Goal: Transaction & Acquisition: Purchase product/service

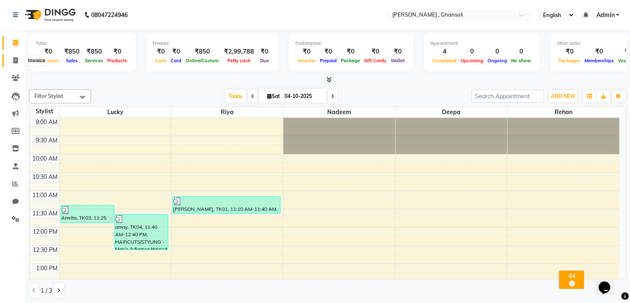
click at [13, 58] on icon at bounding box center [15, 60] width 5 height 6
select select "8446"
select select "service"
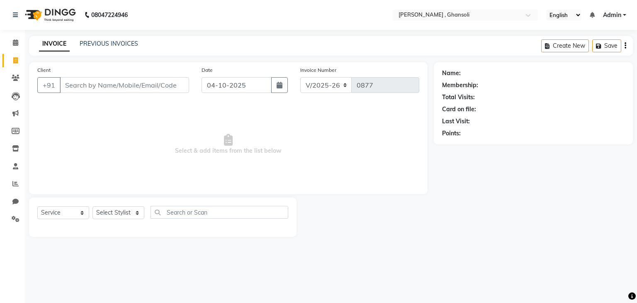
click at [80, 81] on input "Client" at bounding box center [124, 85] width 129 height 16
click at [82, 86] on input "Client" at bounding box center [124, 85] width 129 height 16
type input "7737879235"
click at [161, 81] on span "Add Client" at bounding box center [167, 85] width 33 height 8
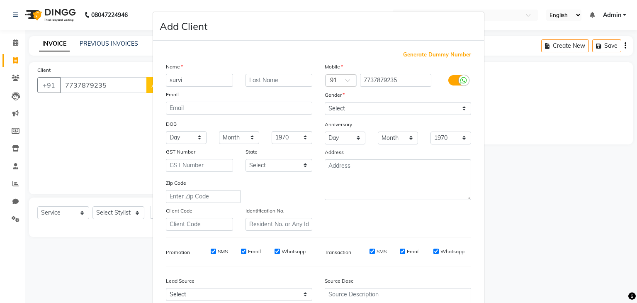
type input "survi"
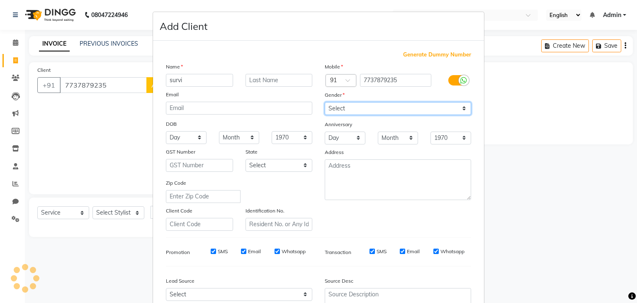
click at [376, 105] on select "Select [DEMOGRAPHIC_DATA] [DEMOGRAPHIC_DATA] Other Prefer Not To Say" at bounding box center [398, 108] width 146 height 13
select select "[DEMOGRAPHIC_DATA]"
click at [325, 102] on select "Select [DEMOGRAPHIC_DATA] [DEMOGRAPHIC_DATA] Other Prefer Not To Say" at bounding box center [398, 108] width 146 height 13
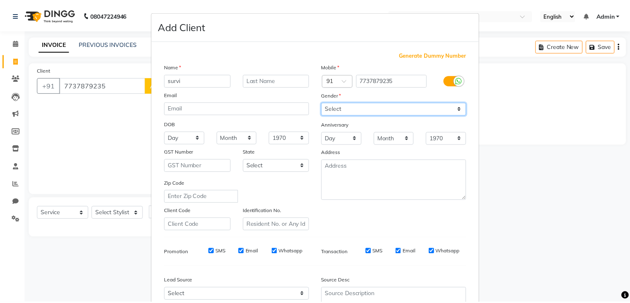
scroll to position [84, 0]
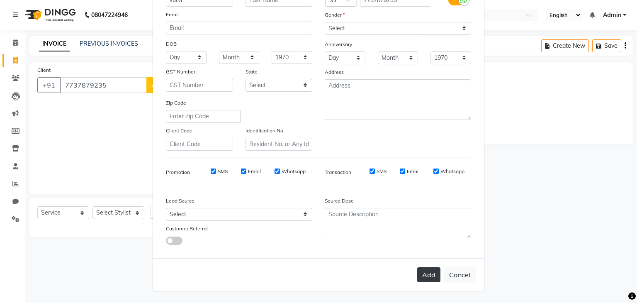
click at [427, 277] on button "Add" at bounding box center [428, 274] width 23 height 15
select select
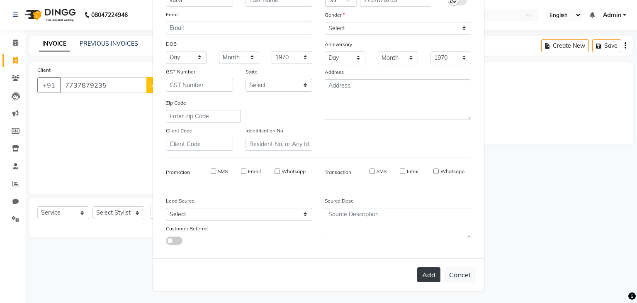
select select
checkbox input "false"
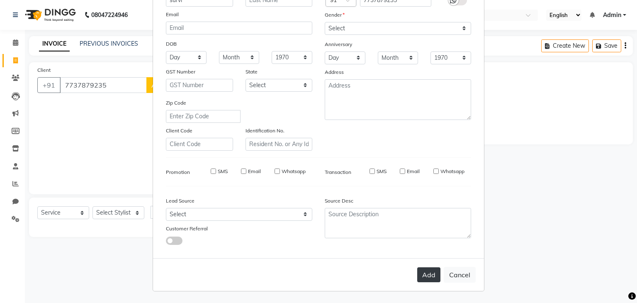
checkbox input "false"
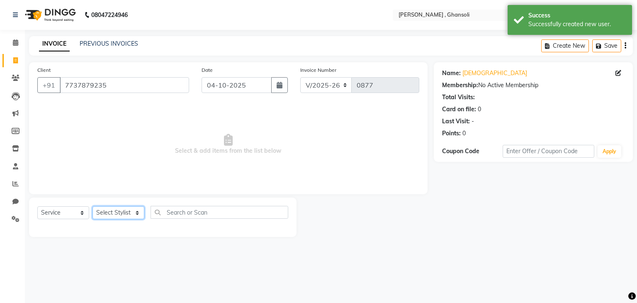
click at [111, 216] on select "Select Stylist deepa Lucky [PERSON_NAME] [PERSON_NAME] [PERSON_NAME] [PERSON_NA…" at bounding box center [118, 212] width 52 height 13
select select "86335"
click at [92, 206] on select "Select Stylist deepa Lucky [PERSON_NAME] [PERSON_NAME] [PERSON_NAME] [PERSON_NA…" at bounding box center [118, 212] width 52 height 13
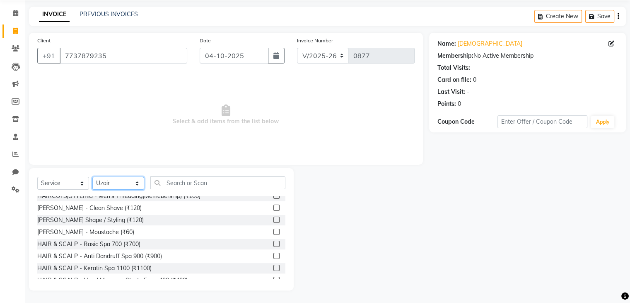
scroll to position [0, 0]
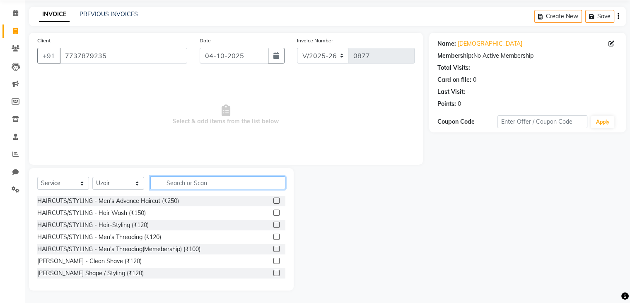
click at [182, 179] on input "text" at bounding box center [217, 182] width 135 height 13
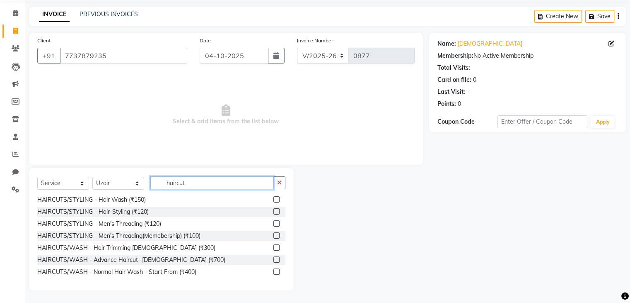
scroll to position [15, 0]
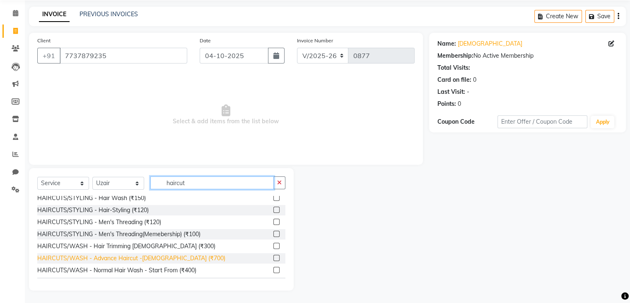
type input "haircut"
click at [161, 254] on div "HAIRCUTS/WASH - Advance Haircut -[DEMOGRAPHIC_DATA] (₹700)" at bounding box center [131, 258] width 188 height 9
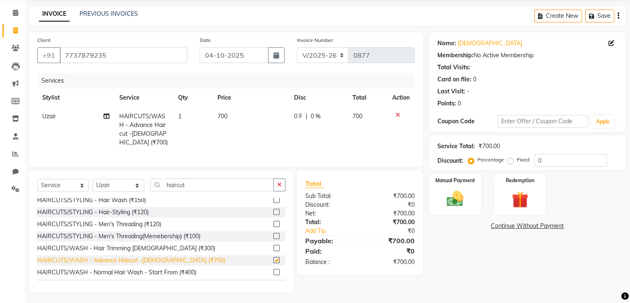
checkbox input "false"
click at [298, 111] on td "0 F | 0 %" at bounding box center [318, 129] width 58 height 45
select select "86335"
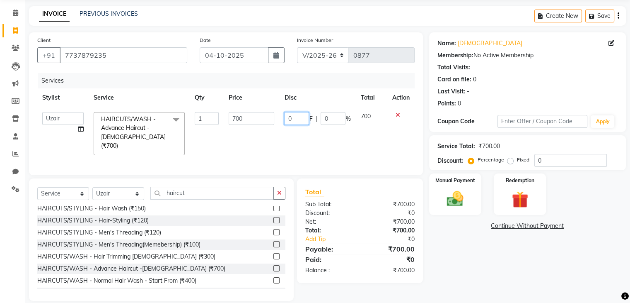
click at [298, 120] on input "0" at bounding box center [296, 118] width 25 height 13
type input "200"
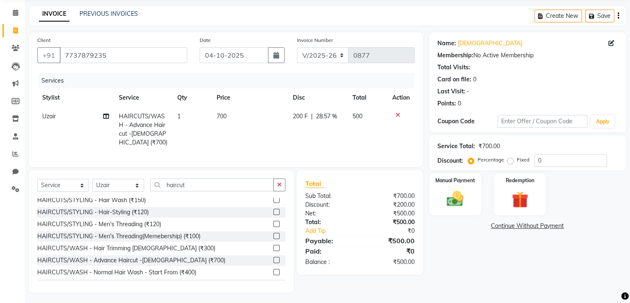
click at [313, 148] on td "200 F | 28.57 %" at bounding box center [318, 129] width 60 height 45
select select "86335"
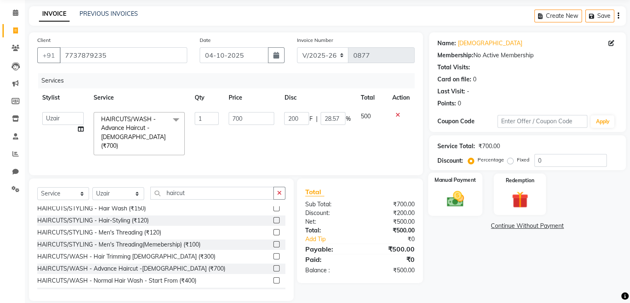
click at [466, 196] on img at bounding box center [455, 199] width 28 height 20
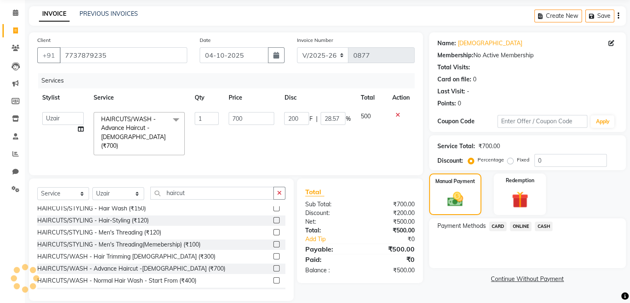
click at [542, 225] on span "CASH" at bounding box center [544, 226] width 18 height 10
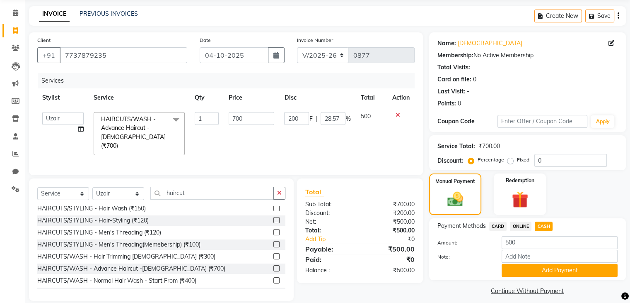
scroll to position [38, 0]
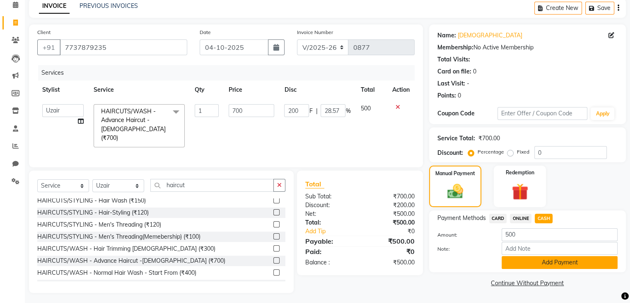
click at [556, 265] on button "Add Payment" at bounding box center [560, 262] width 116 height 13
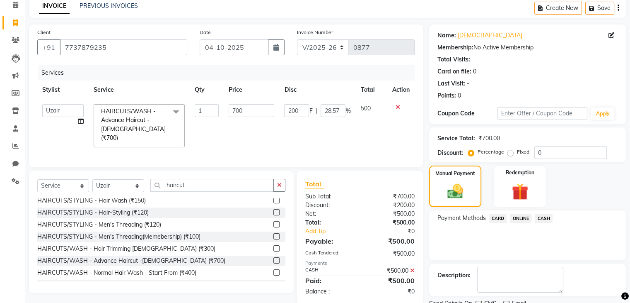
scroll to position [71, 0]
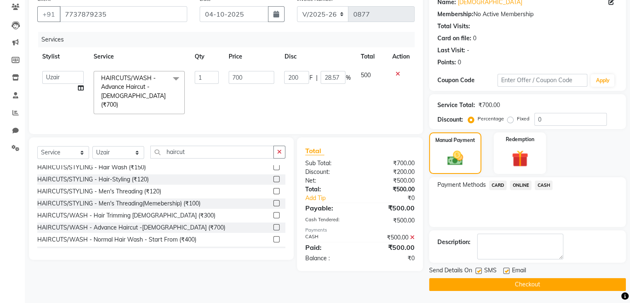
click at [533, 282] on button "Checkout" at bounding box center [527, 284] width 197 height 13
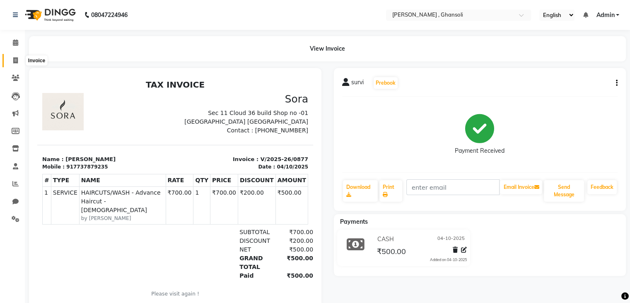
click at [12, 62] on span at bounding box center [15, 61] width 15 height 10
select select "service"
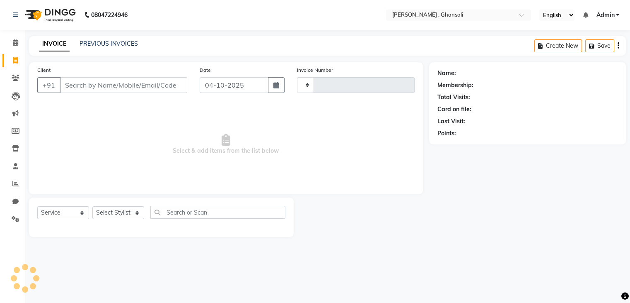
type input "0878"
select select "8446"
click at [91, 78] on input "Client" at bounding box center [124, 85] width 129 height 16
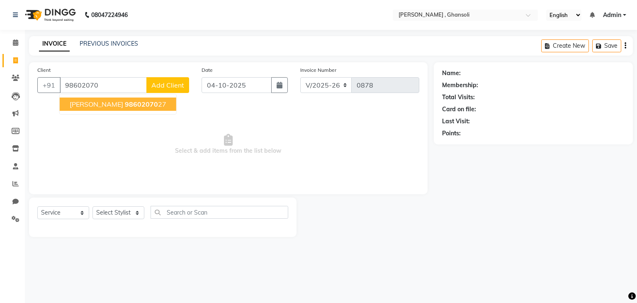
click at [133, 102] on button "[PERSON_NAME] 98602070 27" at bounding box center [118, 103] width 116 height 13
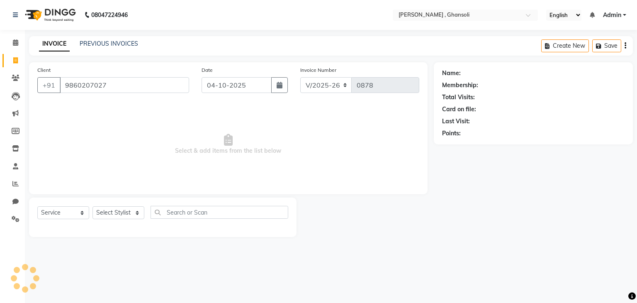
type input "9860207027"
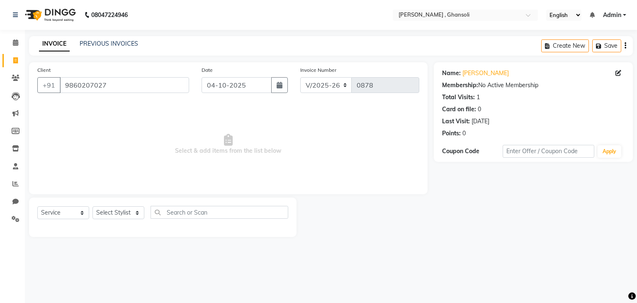
click at [141, 206] on div "Select Service Product Membership Package Voucher Prepaid Gift Card Select Styl…" at bounding box center [162, 215] width 251 height 19
click at [140, 213] on select "Select Stylist deepa Lucky [PERSON_NAME] [PERSON_NAME] [PERSON_NAME] [PERSON_NA…" at bounding box center [118, 212] width 52 height 13
select select "92630"
click at [92, 206] on select "Select Stylist deepa Lucky [PERSON_NAME] [PERSON_NAME] [PERSON_NAME] [PERSON_NA…" at bounding box center [118, 212] width 52 height 13
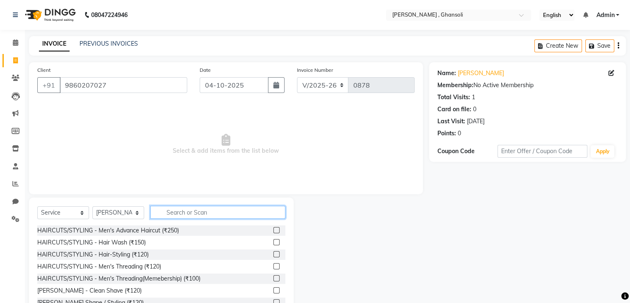
click at [186, 213] on input "text" at bounding box center [217, 212] width 135 height 13
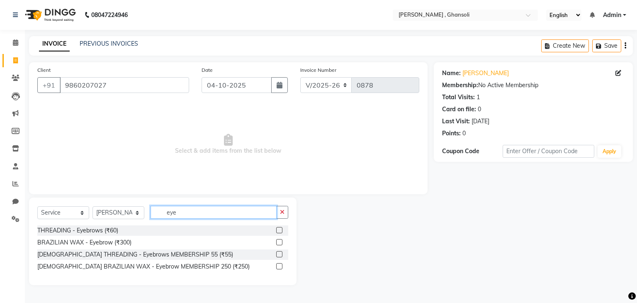
type input "eye"
click at [276, 227] on div "THREADING - Eyebrows (₹60)" at bounding box center [162, 230] width 251 height 10
click at [278, 230] on label at bounding box center [279, 230] width 6 height 6
click at [278, 230] on input "checkbox" at bounding box center [278, 230] width 5 height 5
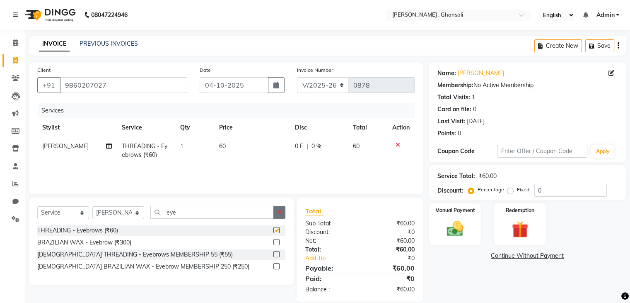
checkbox input "false"
click at [277, 212] on icon "button" at bounding box center [279, 212] width 5 height 6
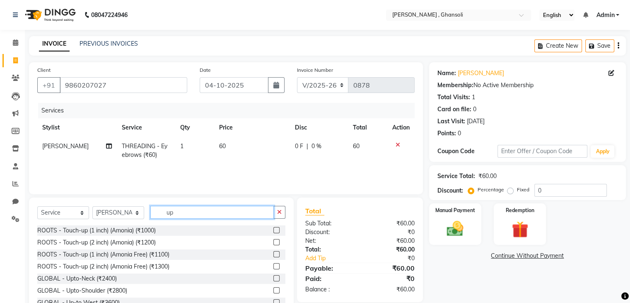
type input "u"
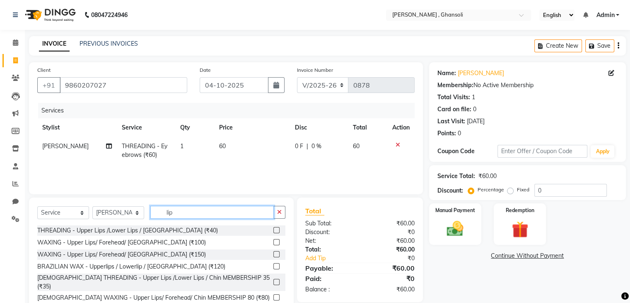
type input "lip"
click at [274, 242] on label at bounding box center [277, 242] width 6 height 6
click at [274, 242] on input "checkbox" at bounding box center [276, 242] width 5 height 5
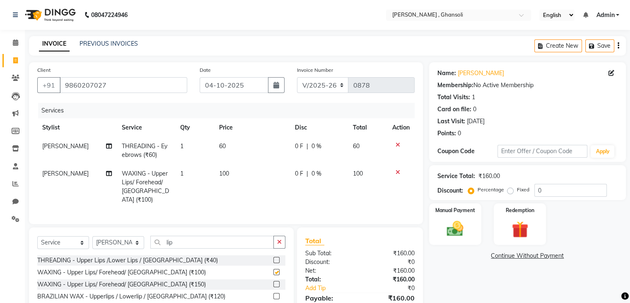
checkbox input "false"
click at [299, 146] on span "0 F" at bounding box center [299, 146] width 8 height 9
select select "92630"
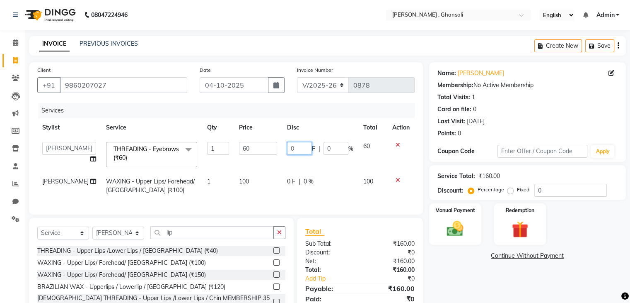
click at [299, 146] on input "0" at bounding box center [299, 148] width 25 height 13
type input "10"
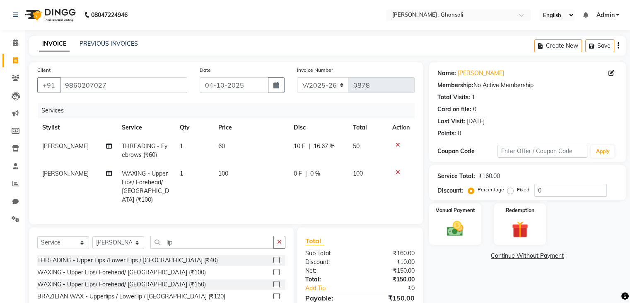
click at [292, 183] on td "0 F | 0 %" at bounding box center [318, 186] width 59 height 45
select select "92630"
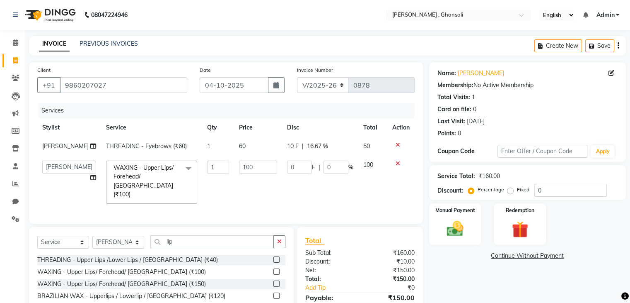
click at [297, 159] on td "0 F | 0 %" at bounding box center [320, 181] width 76 height 53
click at [297, 164] on input "0" at bounding box center [299, 166] width 25 height 13
type input "50"
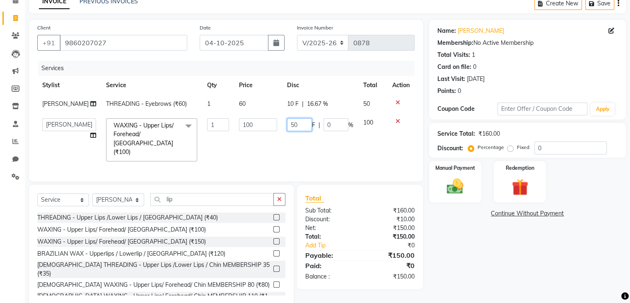
scroll to position [48, 0]
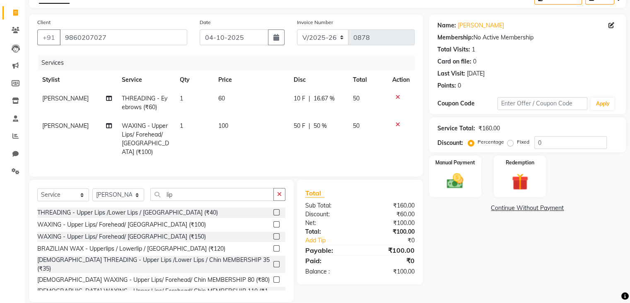
click at [267, 256] on div "THREADING - Upper Lips /Lower Lips / [GEOGRAPHIC_DATA] (₹40) WAXING - Upper Lip…" at bounding box center [161, 248] width 248 height 83
click at [274, 261] on label at bounding box center [277, 264] width 6 height 6
click at [274, 262] on input "checkbox" at bounding box center [276, 264] width 5 height 5
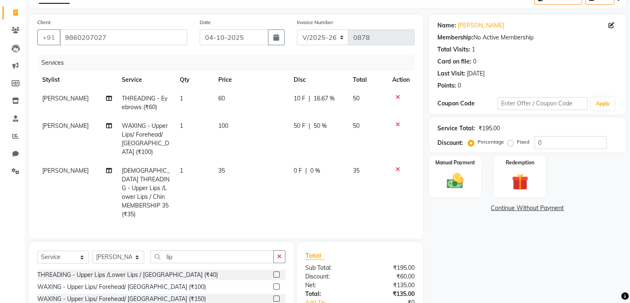
checkbox input "false"
click at [396, 121] on icon at bounding box center [398, 124] width 5 height 6
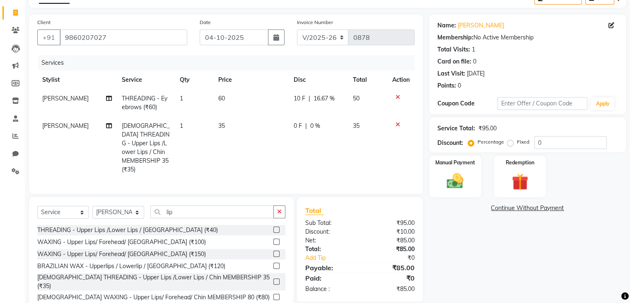
click at [299, 98] on span "10 F" at bounding box center [300, 98] width 12 height 9
select select "92630"
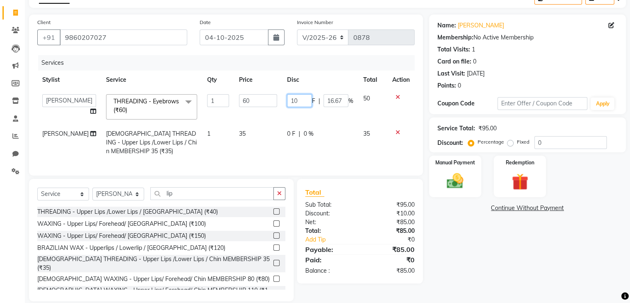
click at [299, 98] on input "10" at bounding box center [299, 100] width 25 height 13
type input "1"
type input "5"
click at [297, 102] on input "5" at bounding box center [299, 100] width 25 height 13
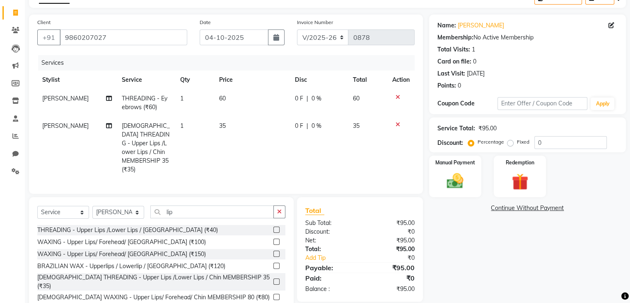
click at [243, 133] on td "35" at bounding box center [252, 147] width 76 height 62
select select "92630"
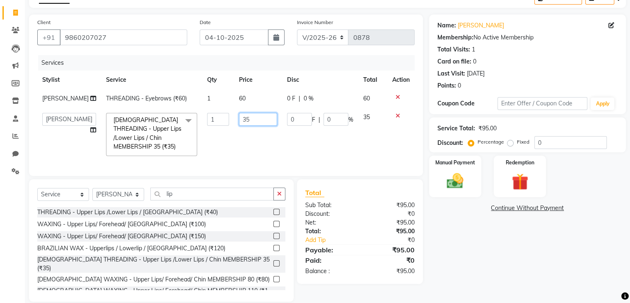
click at [248, 116] on input "35" at bounding box center [258, 119] width 38 height 13
type input "3"
type input "40"
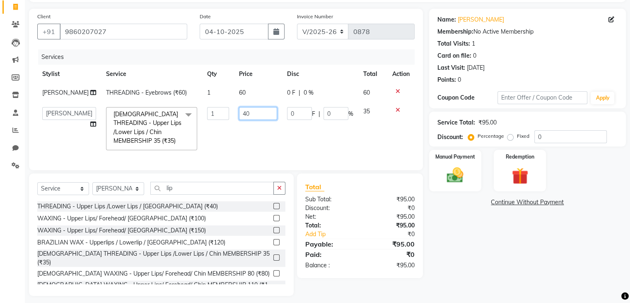
scroll to position [65, 0]
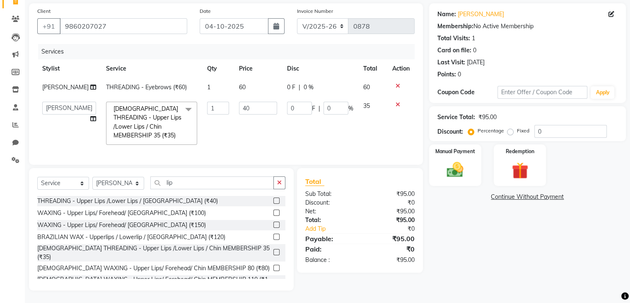
click at [258, 121] on td "40" at bounding box center [258, 123] width 48 height 53
select select "92630"
click at [398, 102] on icon at bounding box center [398, 105] width 5 height 6
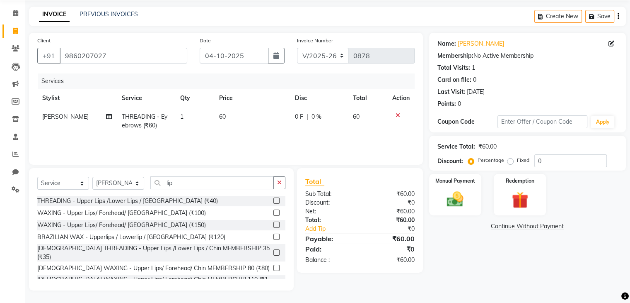
scroll to position [30, 0]
click at [300, 116] on span "0 F" at bounding box center [299, 116] width 8 height 9
select select "92630"
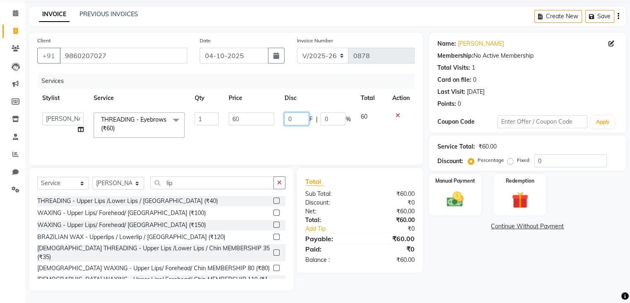
click at [300, 116] on input "0" at bounding box center [296, 118] width 25 height 13
type input "10"
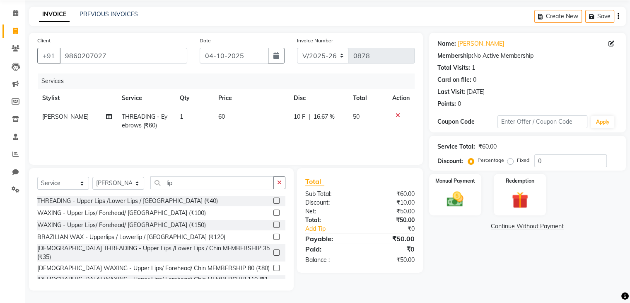
click at [434, 247] on div "Name: [PERSON_NAME] Membership: No Active Membership Total Visits: 1 Card on fi…" at bounding box center [530, 161] width 203 height 257
click at [126, 202] on div "THREADING - Upper Lips /Lower Lips / [GEOGRAPHIC_DATA] (₹40)" at bounding box center [127, 200] width 181 height 9
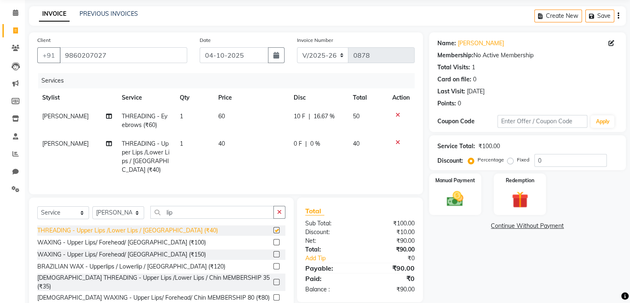
checkbox input "false"
click at [296, 143] on span "0 F" at bounding box center [298, 143] width 8 height 9
select select "92630"
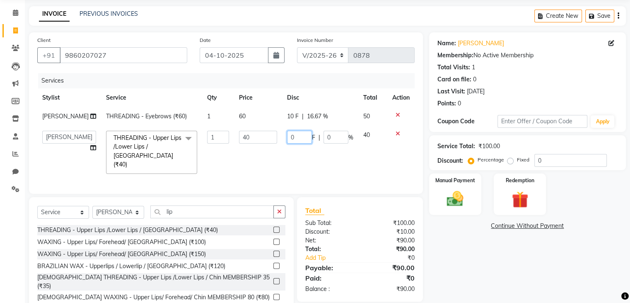
click at [300, 136] on input "0" at bounding box center [299, 137] width 25 height 13
type input "10"
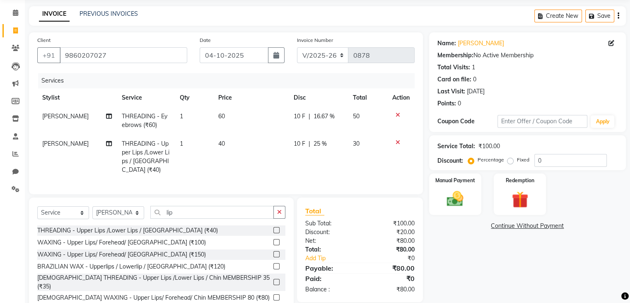
click at [465, 259] on div "Name: [PERSON_NAME] Membership: No Active Membership Total Visits: 1 Card on fi…" at bounding box center [530, 175] width 203 height 287
click at [281, 212] on icon "button" at bounding box center [279, 212] width 5 height 6
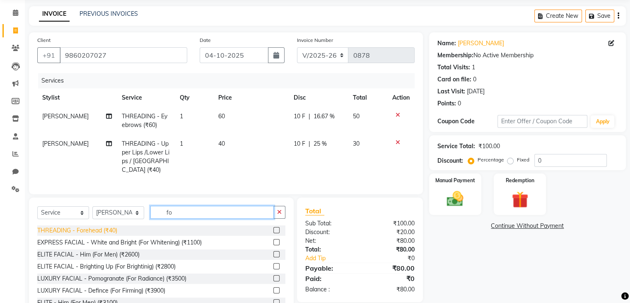
type input "fo"
click at [85, 231] on div "THREADING - Forehead (₹40)" at bounding box center [77, 230] width 80 height 9
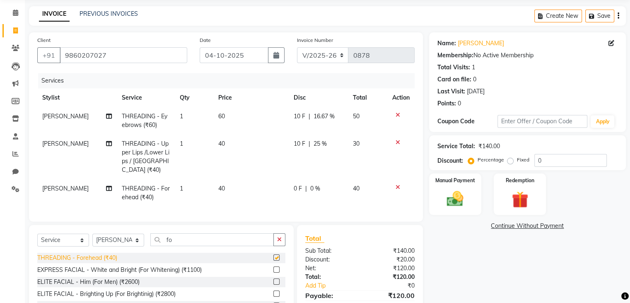
checkbox input "false"
click at [301, 184] on span "0 F" at bounding box center [298, 188] width 8 height 9
select select "92630"
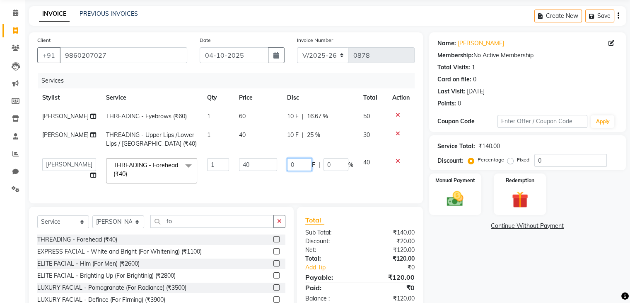
click at [298, 166] on input "0" at bounding box center [299, 164] width 25 height 13
type input "20"
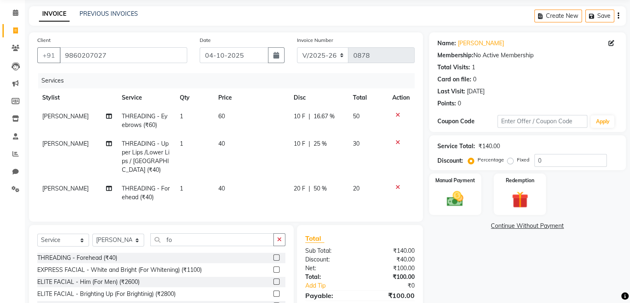
click at [449, 247] on div "Name: [PERSON_NAME] Membership: No Active Membership Total Visits: 1 Card on fi…" at bounding box center [530, 189] width 203 height 315
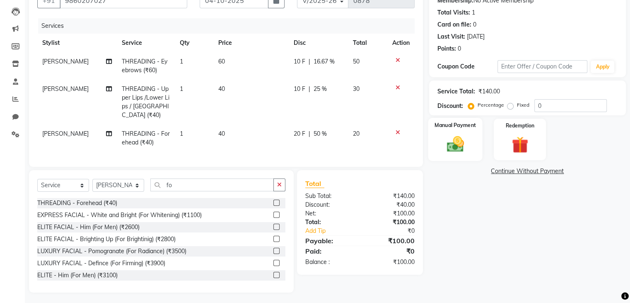
click at [470, 137] on div "Manual Payment" at bounding box center [455, 139] width 54 height 43
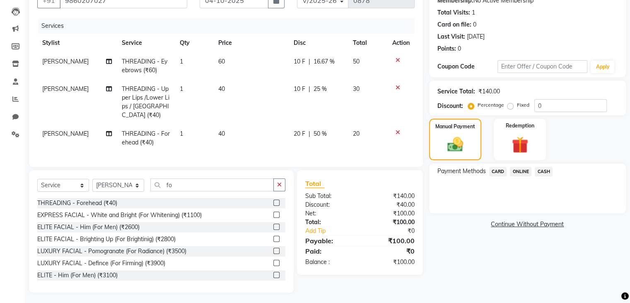
click at [518, 171] on span "ONLINE" at bounding box center [521, 172] width 22 height 10
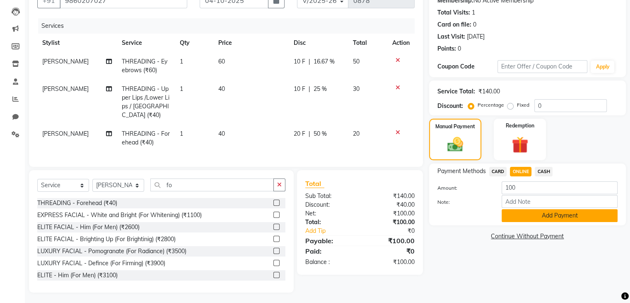
click at [517, 211] on button "Add Payment" at bounding box center [560, 215] width 116 height 13
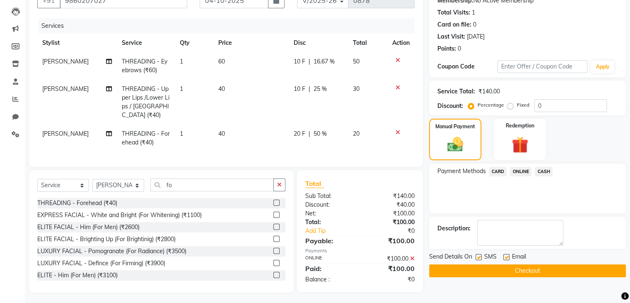
click at [532, 270] on button "Checkout" at bounding box center [527, 270] width 197 height 13
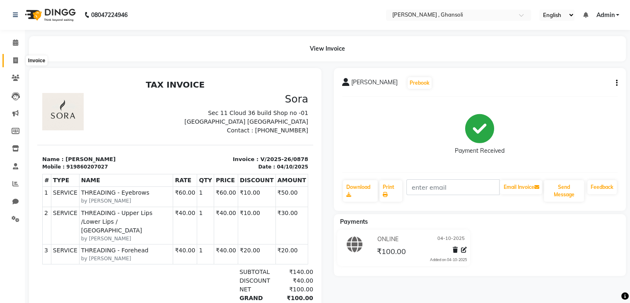
click at [14, 62] on icon at bounding box center [15, 60] width 5 height 6
select select "service"
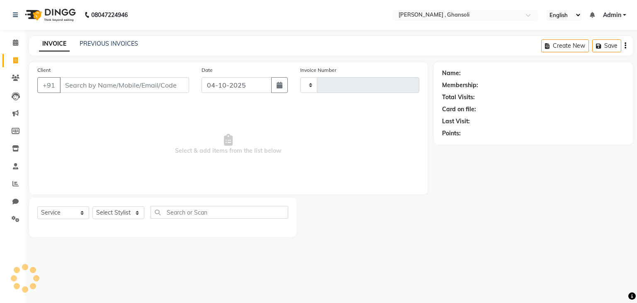
type input "0879"
select select "8446"
click at [123, 48] on div "PREVIOUS INVOICES" at bounding box center [109, 43] width 58 height 9
click at [116, 44] on link "PREVIOUS INVOICES" at bounding box center [109, 43] width 58 height 7
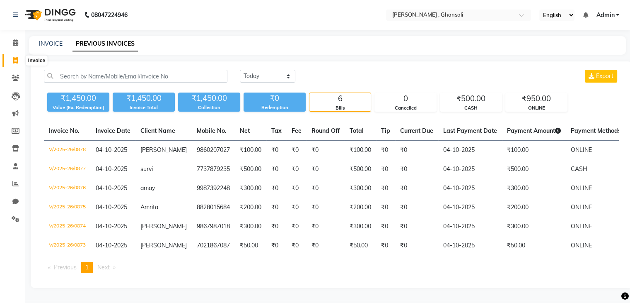
click at [12, 60] on span at bounding box center [15, 61] width 15 height 10
select select "service"
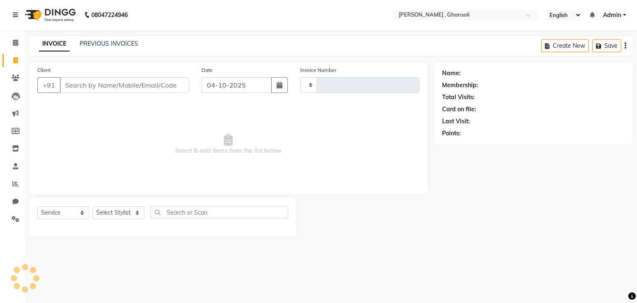
type input "0879"
select select "8446"
click at [108, 42] on link "PREVIOUS INVOICES" at bounding box center [109, 43] width 58 height 7
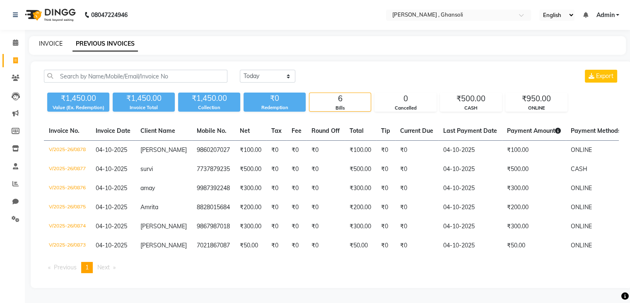
click at [52, 46] on link "INVOICE" at bounding box center [51, 43] width 24 height 7
select select "service"
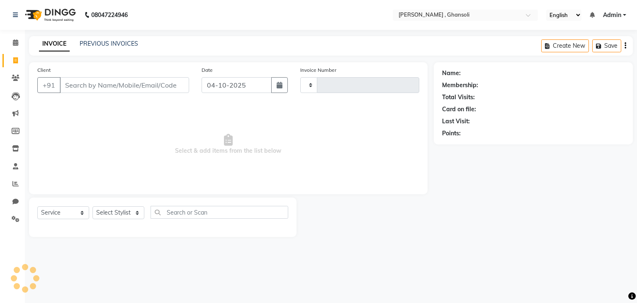
type input "0879"
select select "8446"
click at [12, 77] on icon at bounding box center [16, 78] width 8 height 6
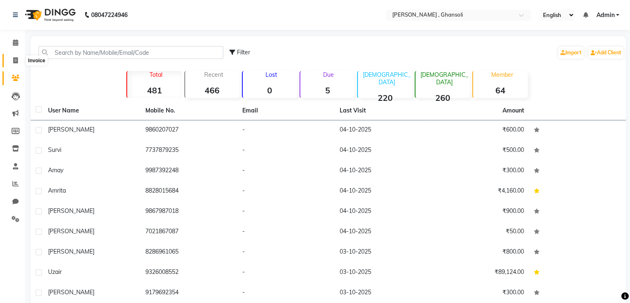
click at [14, 61] on icon at bounding box center [15, 60] width 5 height 6
select select "8446"
select select "service"
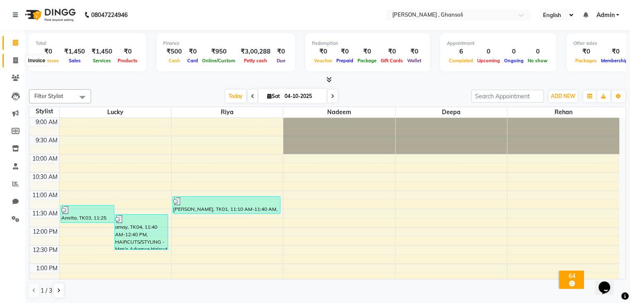
click at [15, 60] on icon at bounding box center [15, 60] width 5 height 6
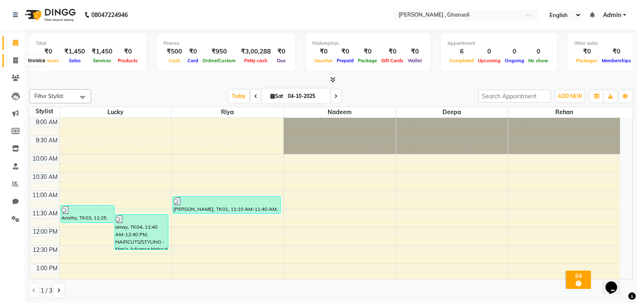
select select "8446"
select select "service"
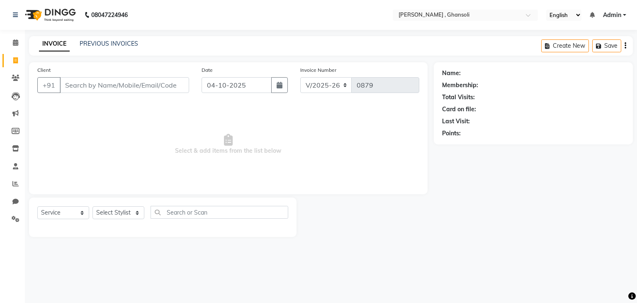
click at [288, 254] on div "08047224946 Select Location × Sora , Ghansoli English ENGLISH Español العربية म…" at bounding box center [318, 151] width 637 height 303
click at [343, 247] on main "INVOICE PREVIOUS INVOICES Create New Save Client +91 Date 04-10-2025 Invoice Nu…" at bounding box center [331, 142] width 612 height 213
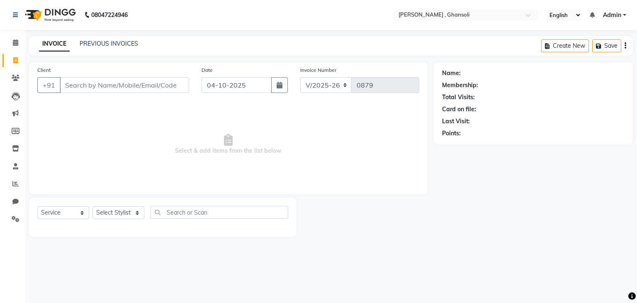
click at [343, 247] on main "INVOICE PREVIOUS INVOICES Create New Save Client +91 Date 04-10-2025 Invoice Nu…" at bounding box center [331, 142] width 612 height 213
click at [15, 168] on icon at bounding box center [15, 166] width 5 height 6
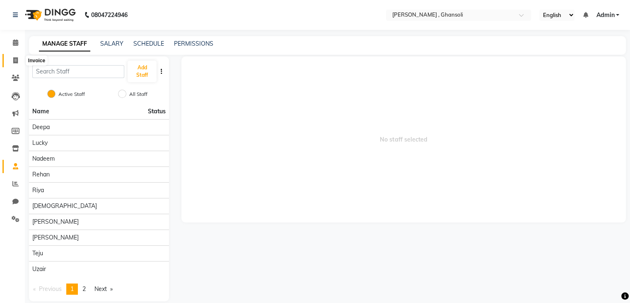
click at [13, 60] on icon at bounding box center [15, 60] width 5 height 6
select select "8446"
select select "service"
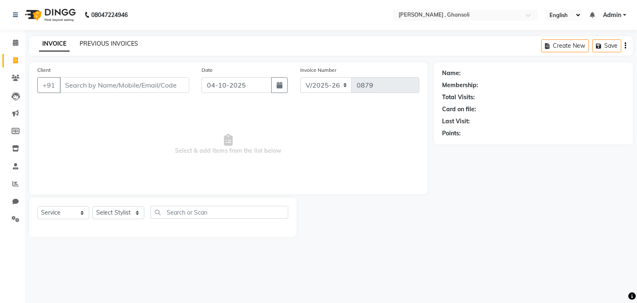
click at [84, 42] on link "PREVIOUS INVOICES" at bounding box center [109, 43] width 58 height 7
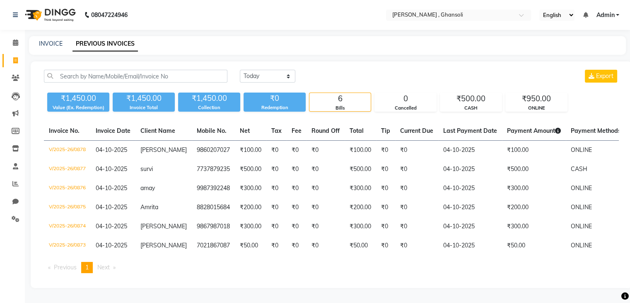
scroll to position [12, 0]
click at [51, 40] on link "INVOICE" at bounding box center [51, 43] width 24 height 7
select select "service"
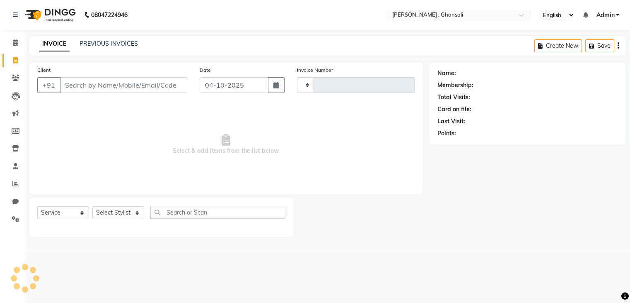
type input "0879"
select select "8446"
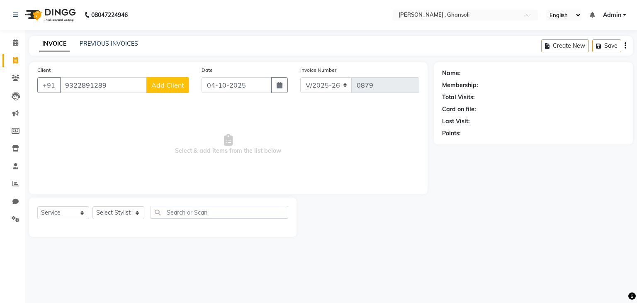
type input "9322891289"
click at [167, 79] on button "Add Client" at bounding box center [167, 85] width 43 height 16
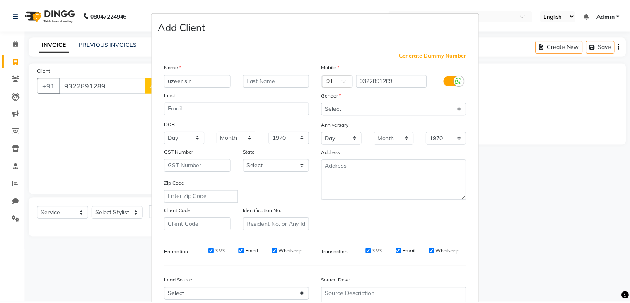
scroll to position [84, 0]
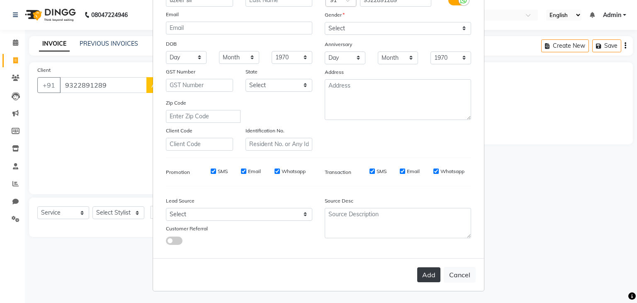
type input "uzeer sir"
click at [422, 274] on button "Add" at bounding box center [428, 274] width 23 height 15
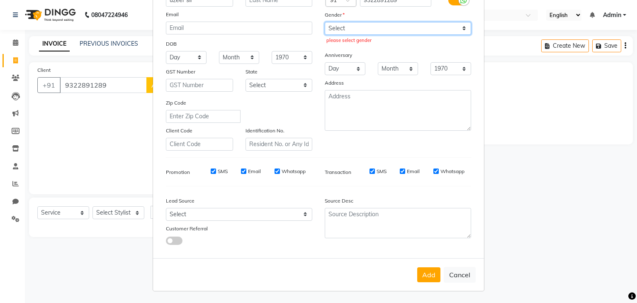
click at [459, 23] on select "Select [DEMOGRAPHIC_DATA] [DEMOGRAPHIC_DATA] Other Prefer Not To Say" at bounding box center [398, 28] width 146 height 13
select select "male"
click at [325, 22] on select "Select [DEMOGRAPHIC_DATA] [DEMOGRAPHIC_DATA] Other Prefer Not To Say" at bounding box center [398, 28] width 146 height 13
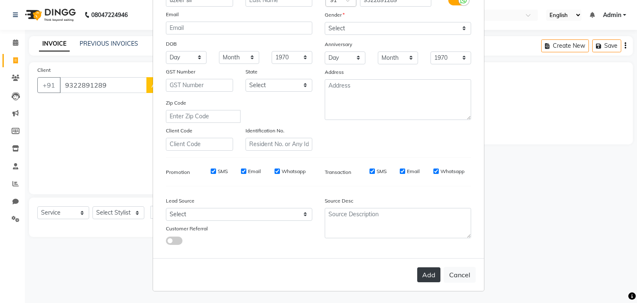
click at [428, 268] on button "Add" at bounding box center [428, 274] width 23 height 15
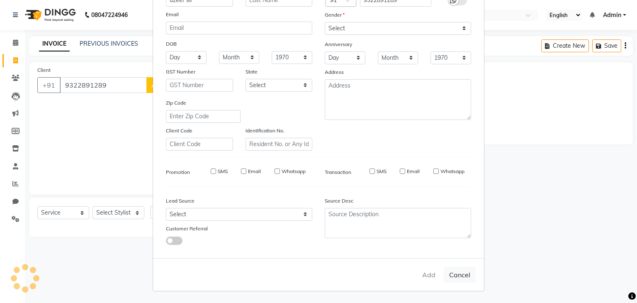
select select
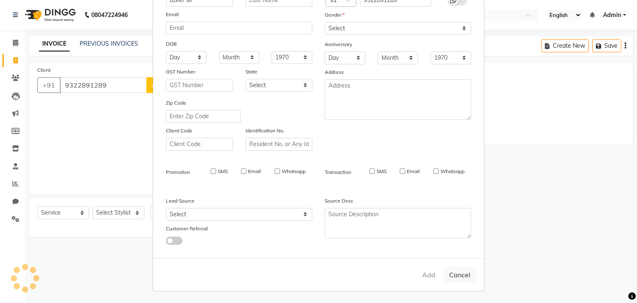
select select
checkbox input "false"
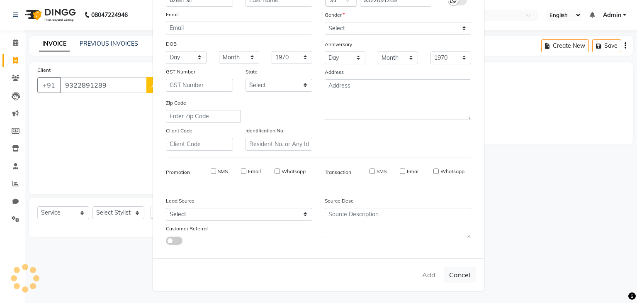
checkbox input "false"
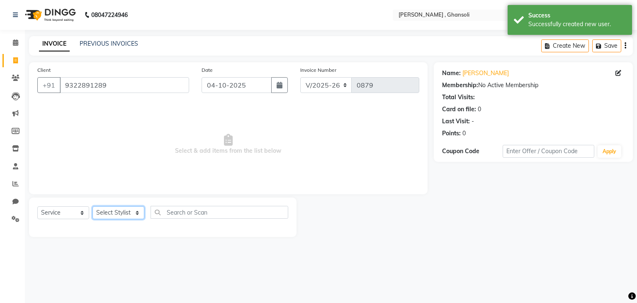
click at [135, 211] on select "Select Stylist deepa Lucky [PERSON_NAME] [PERSON_NAME] [PERSON_NAME] [PERSON_NA…" at bounding box center [118, 212] width 52 height 13
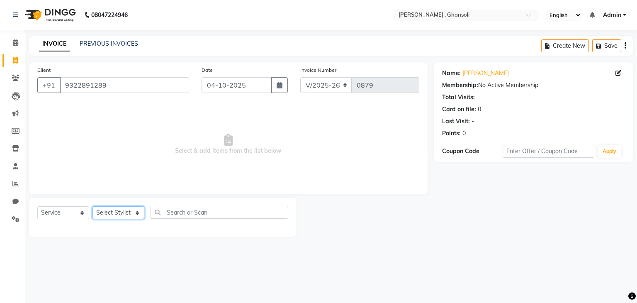
select select "93001"
click at [92, 206] on select "Select Stylist deepa Lucky [PERSON_NAME] [PERSON_NAME] [PERSON_NAME] [PERSON_NA…" at bounding box center [118, 212] width 52 height 13
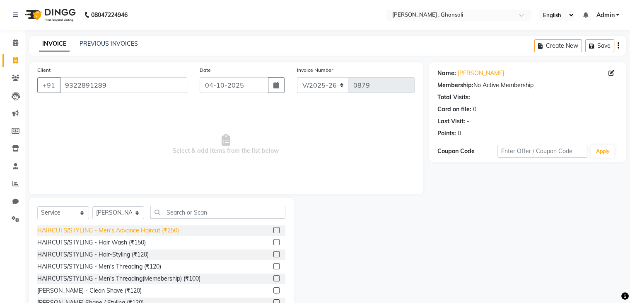
click at [176, 228] on div "HAIRCUTS/STYLING - Men's Advance Haircut (₹250)" at bounding box center [108, 230] width 142 height 9
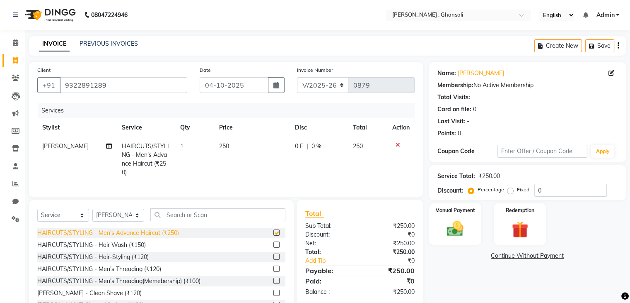
checkbox input "false"
click at [297, 143] on span "0 F" at bounding box center [299, 146] width 8 height 9
select select "93001"
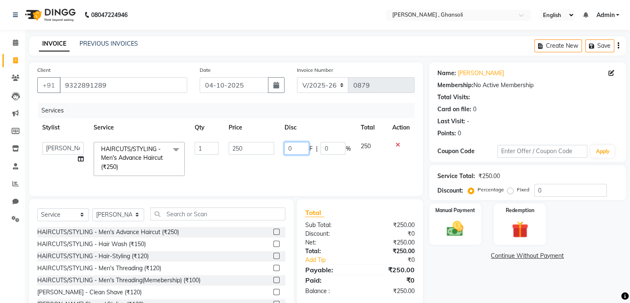
click at [296, 149] on input "0" at bounding box center [296, 148] width 25 height 13
type input "50"
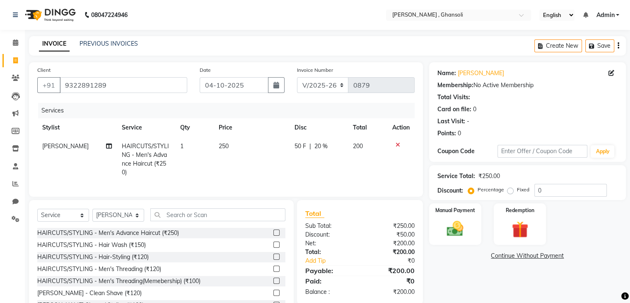
click at [449, 264] on div "Name: Uzeer Sir Membership: No Active Membership Total Visits: Card on file: 0 …" at bounding box center [530, 192] width 203 height 260
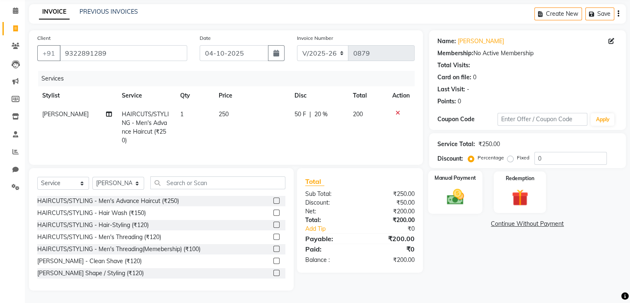
click at [462, 190] on img at bounding box center [455, 197] width 28 height 20
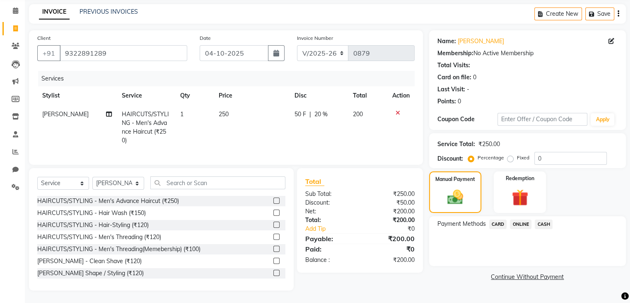
click at [545, 219] on span "CASH" at bounding box center [544, 224] width 18 height 10
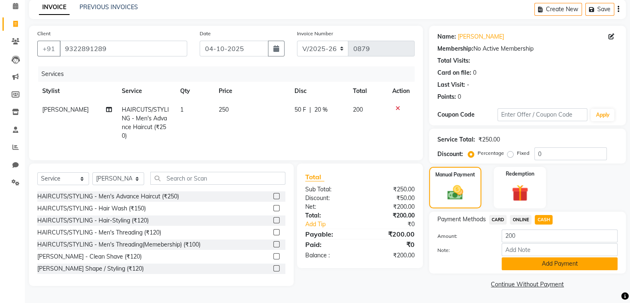
click at [547, 260] on button "Add Payment" at bounding box center [560, 263] width 116 height 13
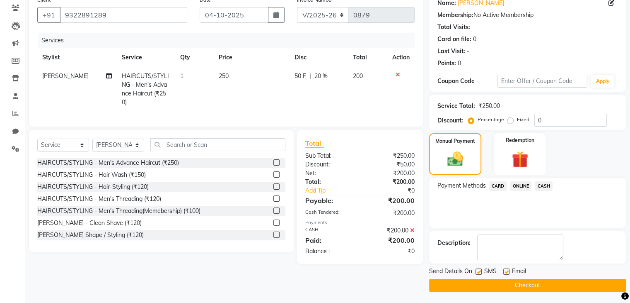
scroll to position [71, 0]
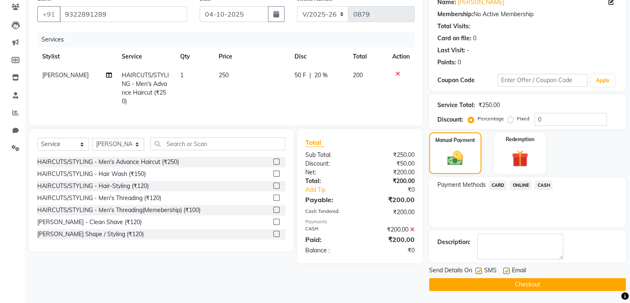
click at [549, 279] on button "Checkout" at bounding box center [527, 284] width 197 height 13
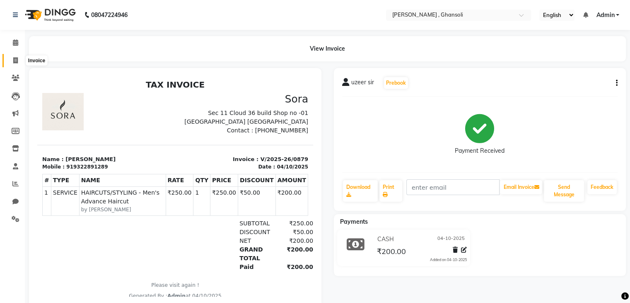
click at [12, 62] on span at bounding box center [15, 61] width 15 height 10
select select "service"
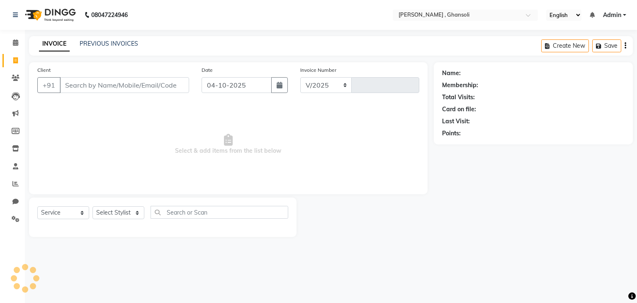
select select "8446"
type input "0880"
click at [14, 45] on icon at bounding box center [15, 42] width 5 height 6
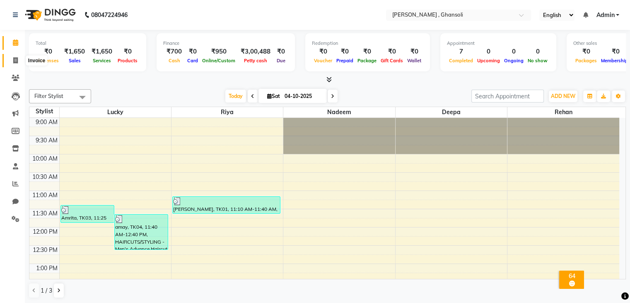
click at [12, 61] on span at bounding box center [15, 61] width 15 height 10
select select "service"
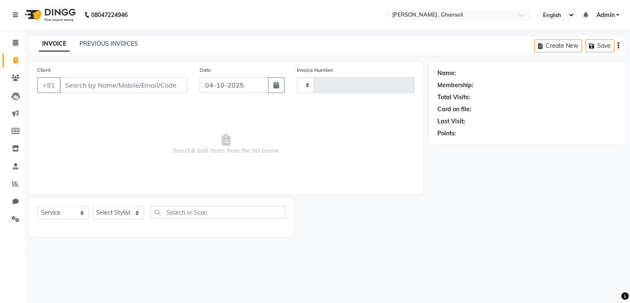
type input "0880"
select select "8446"
click at [14, 96] on icon at bounding box center [16, 96] width 8 height 8
select select "10"
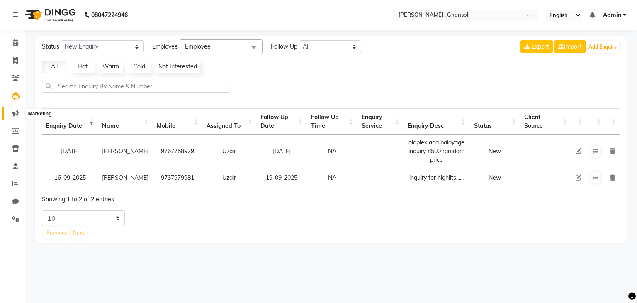
click at [13, 113] on icon at bounding box center [15, 113] width 6 height 6
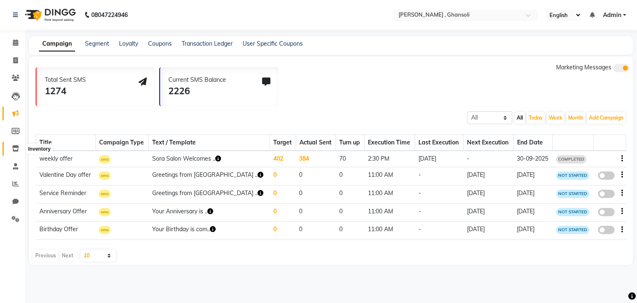
click at [18, 145] on icon at bounding box center [15, 148] width 7 height 6
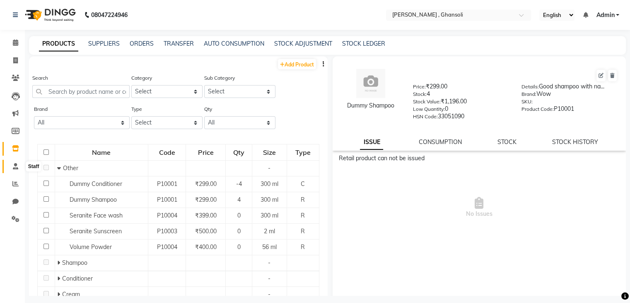
click at [10, 165] on span at bounding box center [15, 167] width 15 height 10
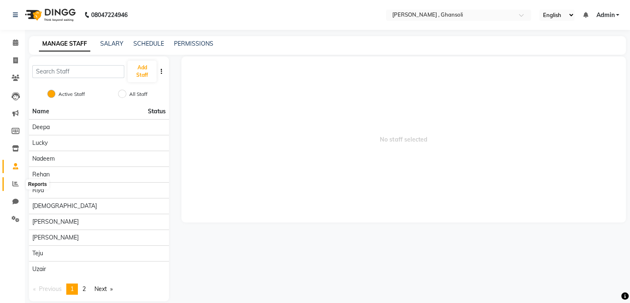
click at [18, 184] on icon at bounding box center [15, 183] width 6 height 6
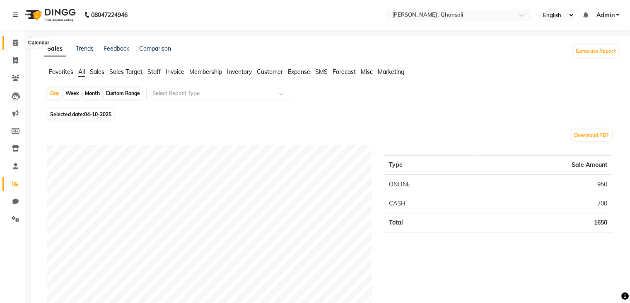
click at [15, 44] on icon at bounding box center [15, 42] width 5 height 6
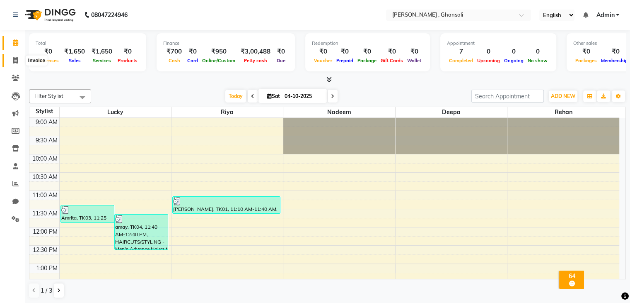
click at [15, 56] on span at bounding box center [15, 61] width 15 height 10
select select "8446"
select select "service"
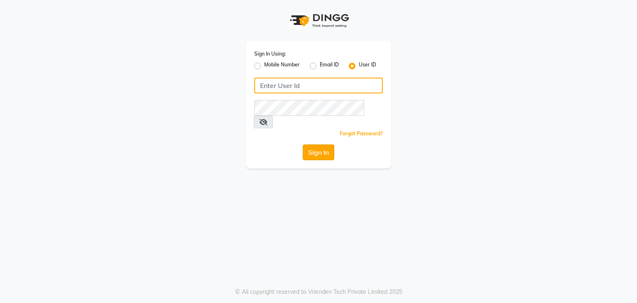
type input "[EMAIL_ADDRESS][DOMAIN_NAME]"
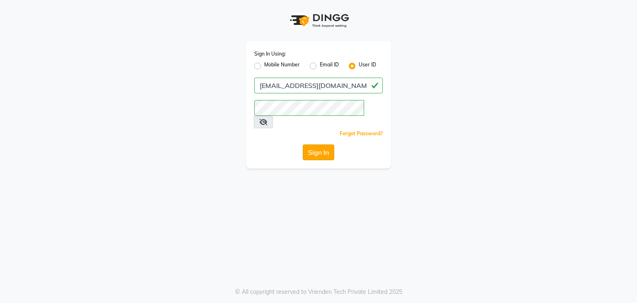
click at [322, 144] on button "Sign In" at bounding box center [318, 152] width 31 height 16
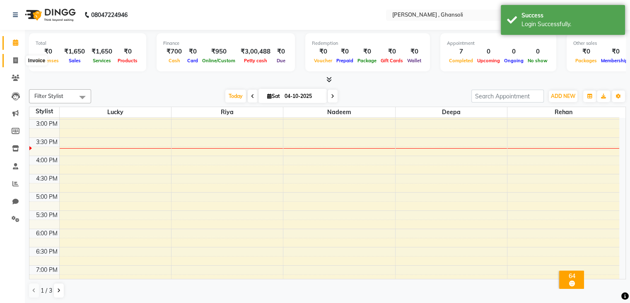
click at [14, 58] on icon at bounding box center [15, 60] width 5 height 6
select select "service"
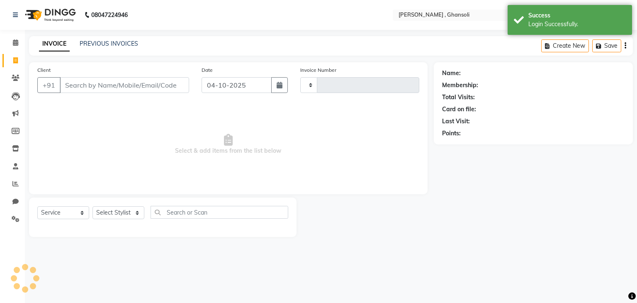
type input "0880"
select select "8446"
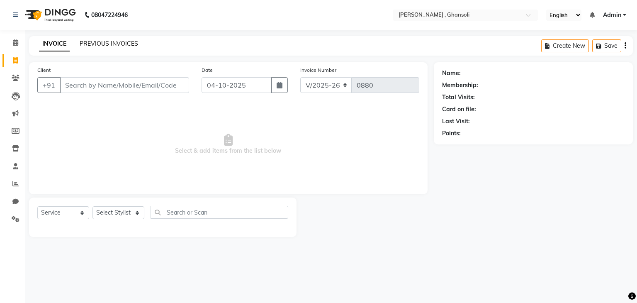
click at [113, 41] on link "PREVIOUS INVOICES" at bounding box center [109, 43] width 58 height 7
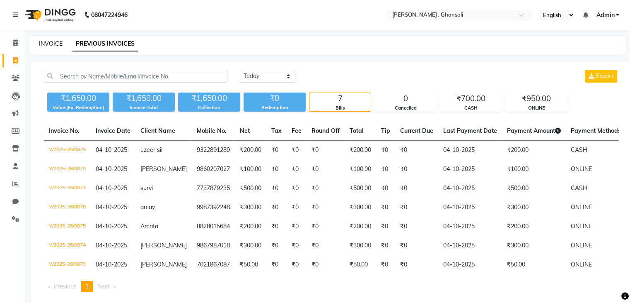
click at [46, 40] on link "INVOICE" at bounding box center [51, 43] width 24 height 7
select select "8446"
select select "service"
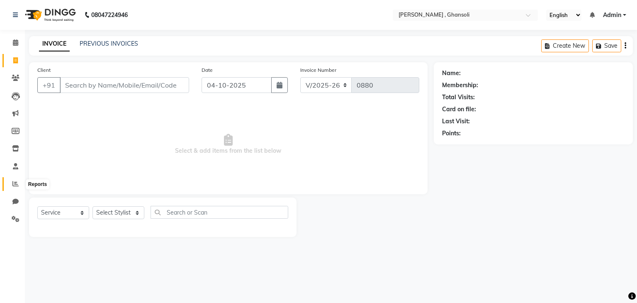
click at [12, 181] on icon at bounding box center [15, 183] width 6 height 6
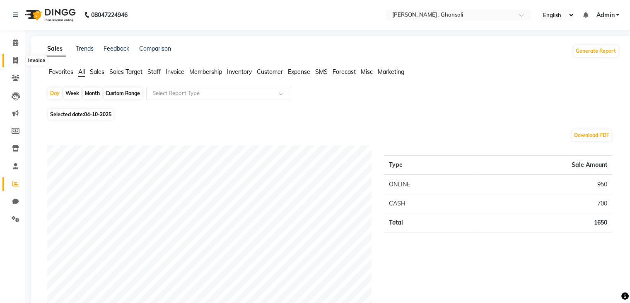
click at [17, 60] on icon at bounding box center [15, 60] width 5 height 6
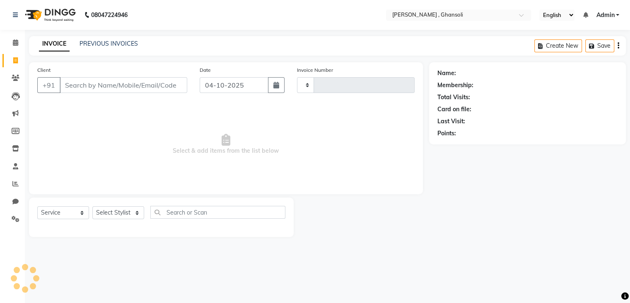
click at [17, 60] on icon at bounding box center [15, 60] width 5 height 6
select select "8446"
select select "service"
click at [17, 60] on icon at bounding box center [15, 60] width 5 height 6
select select "8446"
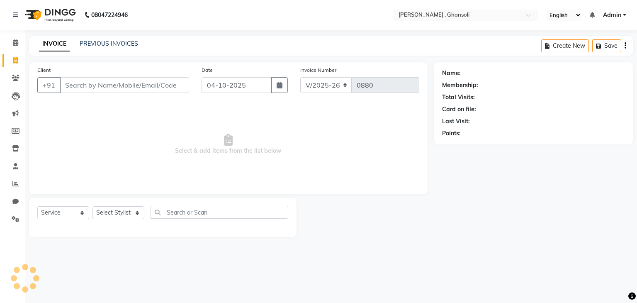
select select "service"
click at [66, 150] on span "Select & add items from the list below" at bounding box center [228, 144] width 382 height 83
click at [162, 261] on div "08047224946 Select Location × Sora , Ghansoli English ENGLISH Español العربية म…" at bounding box center [318, 151] width 637 height 303
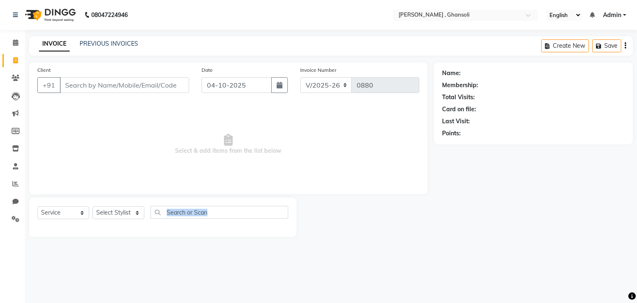
click at [162, 261] on div "08047224946 Select Location × Sora , Ghansoli English ENGLISH Español العربية म…" at bounding box center [318, 151] width 637 height 303
click at [186, 211] on input "text" at bounding box center [219, 212] width 138 height 13
type input "up"
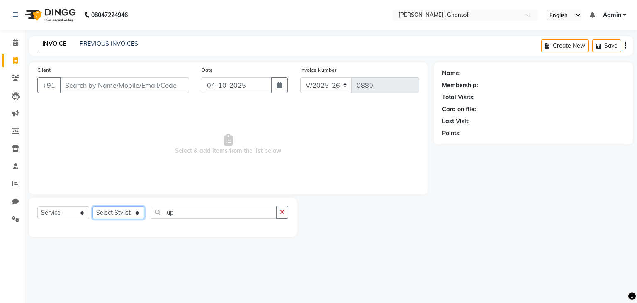
click at [136, 214] on select "Select Stylist deepa Lucky [PERSON_NAME] [PERSON_NAME] [PERSON_NAME] [PERSON_NA…" at bounding box center [118, 212] width 52 height 13
select select "92630"
click at [92, 206] on select "Select Stylist deepa Lucky [PERSON_NAME] [PERSON_NAME] [PERSON_NAME] [PERSON_NA…" at bounding box center [118, 212] width 52 height 13
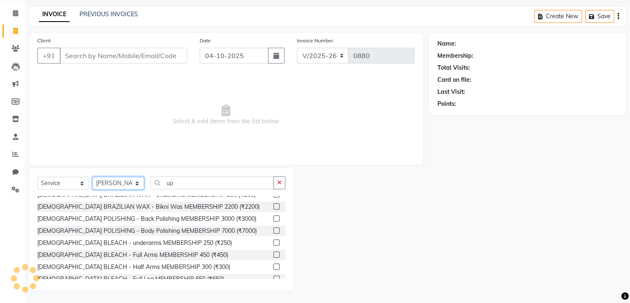
scroll to position [4546, 0]
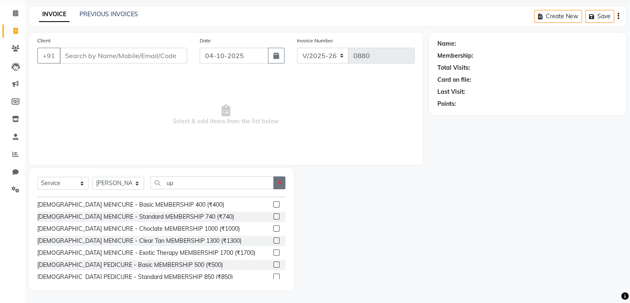
click at [278, 184] on icon "button" at bounding box center [279, 182] width 5 height 6
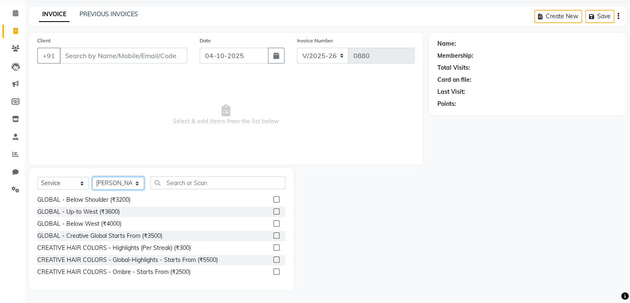
click at [122, 184] on select "Select Stylist deepa Lucky [PERSON_NAME] [PERSON_NAME] [PERSON_NAME] [PERSON_NA…" at bounding box center [118, 183] width 52 height 13
select select
click at [92, 189] on select "Select Stylist deepa Lucky [PERSON_NAME] [PERSON_NAME] [PERSON_NAME] [PERSON_NA…" at bounding box center [118, 183] width 52 height 13
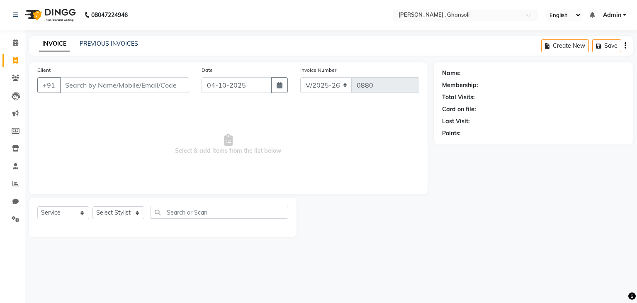
click at [375, 233] on div at bounding box center [364, 216] width 137 height 39
